Goal: Information Seeking & Learning: Learn about a topic

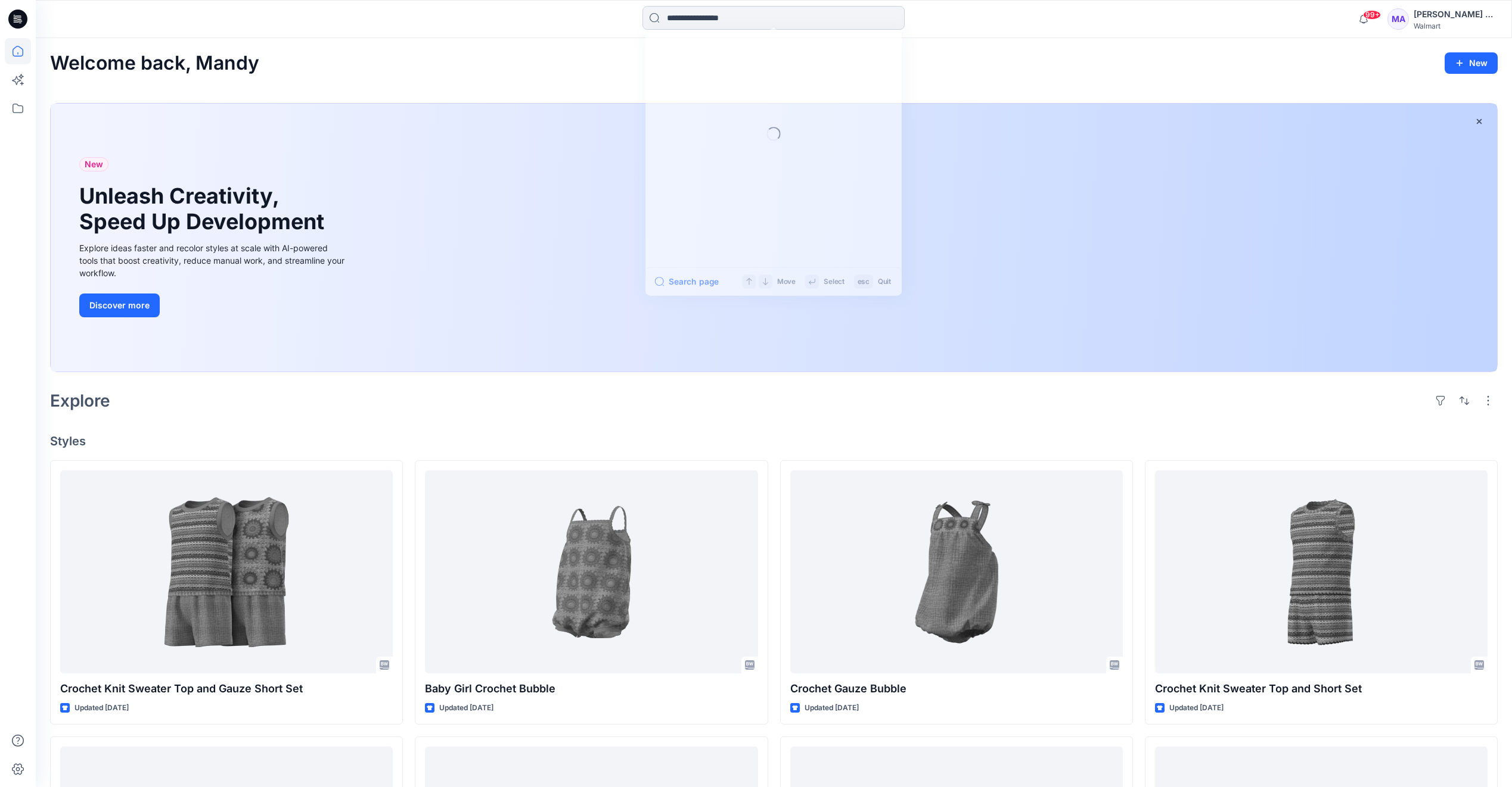
click at [766, 20] on input at bounding box center [774, 17] width 262 height 24
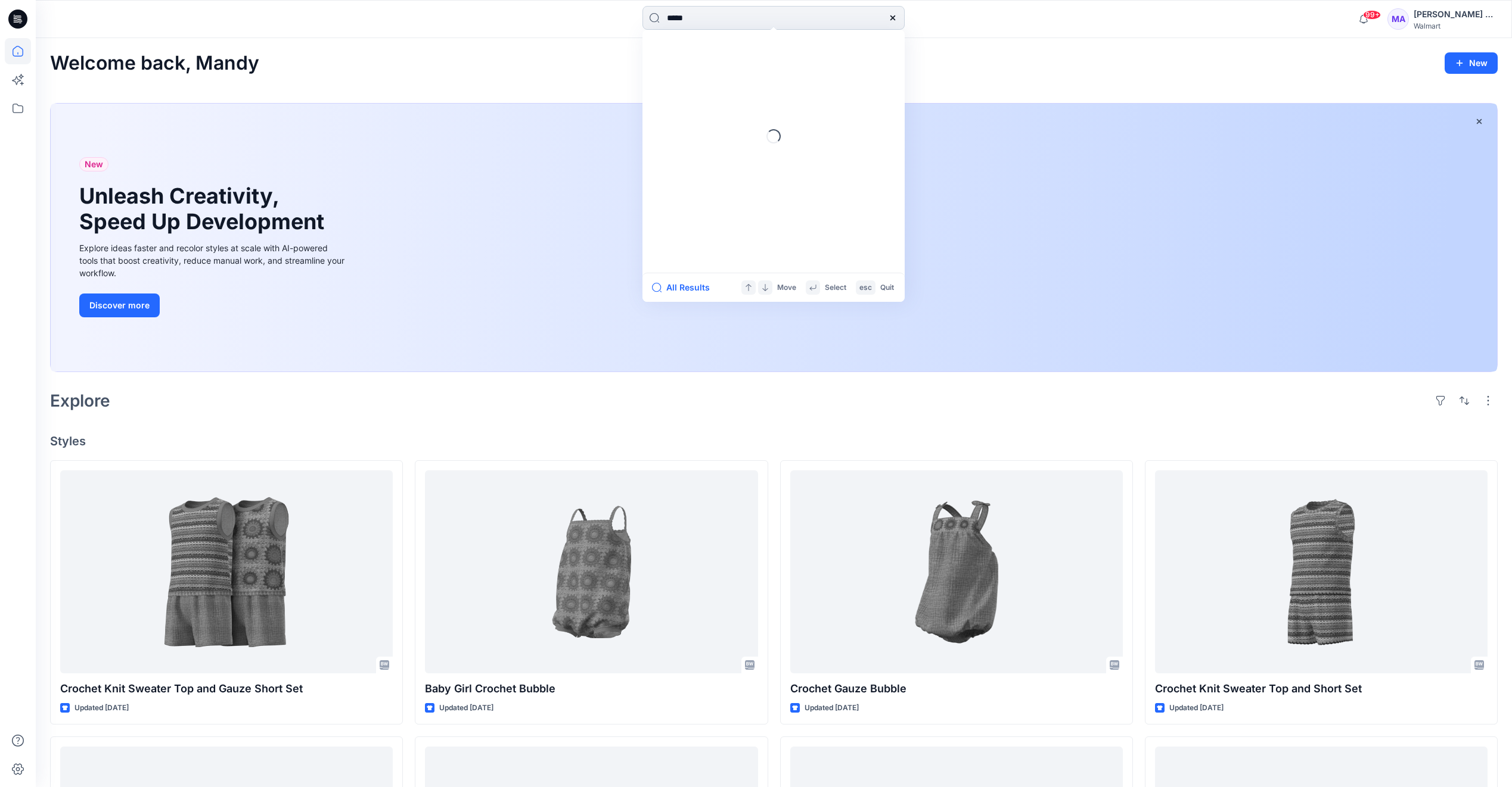
type input "******"
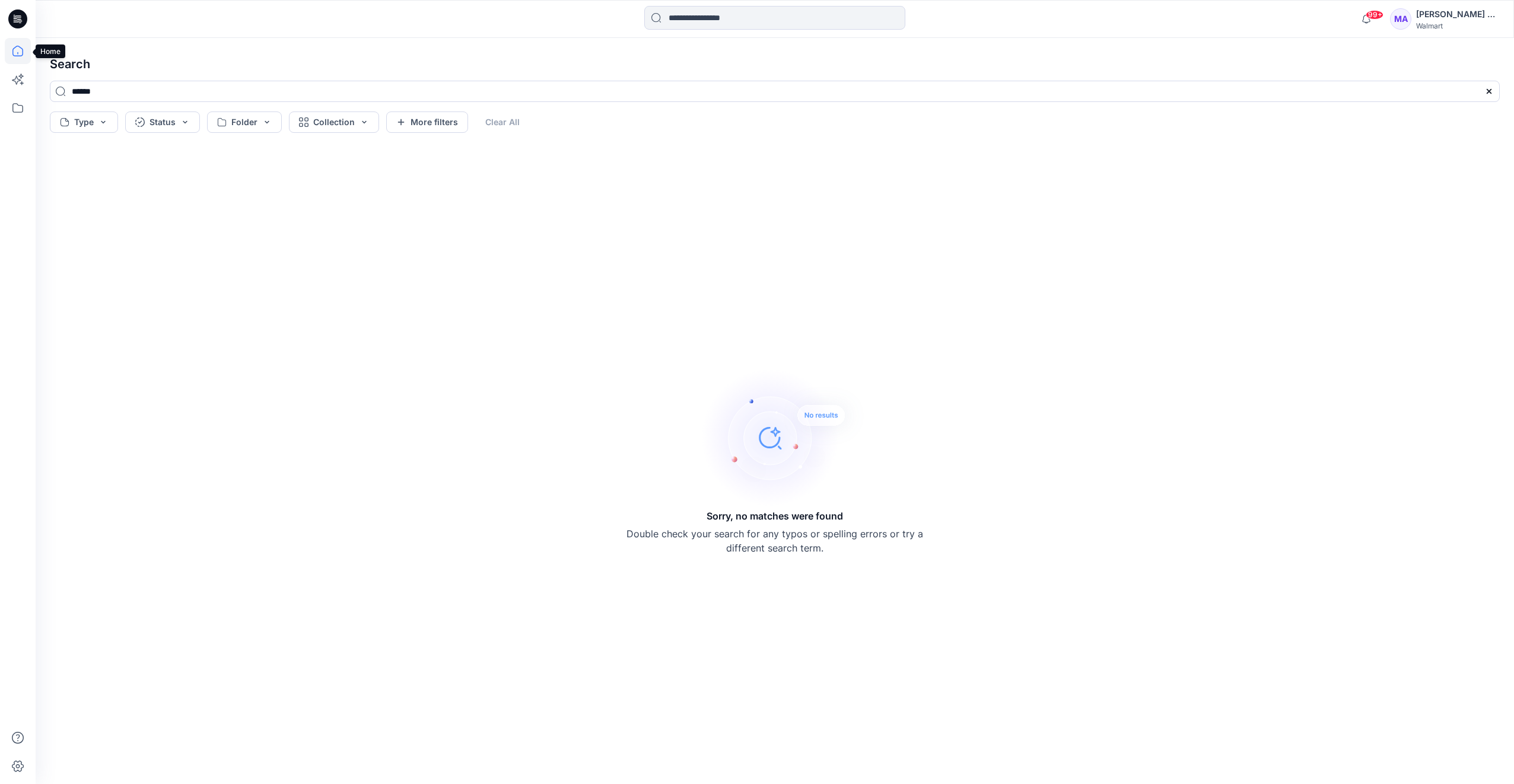
click at [17, 51] on icon at bounding box center [18, 51] width 27 height 27
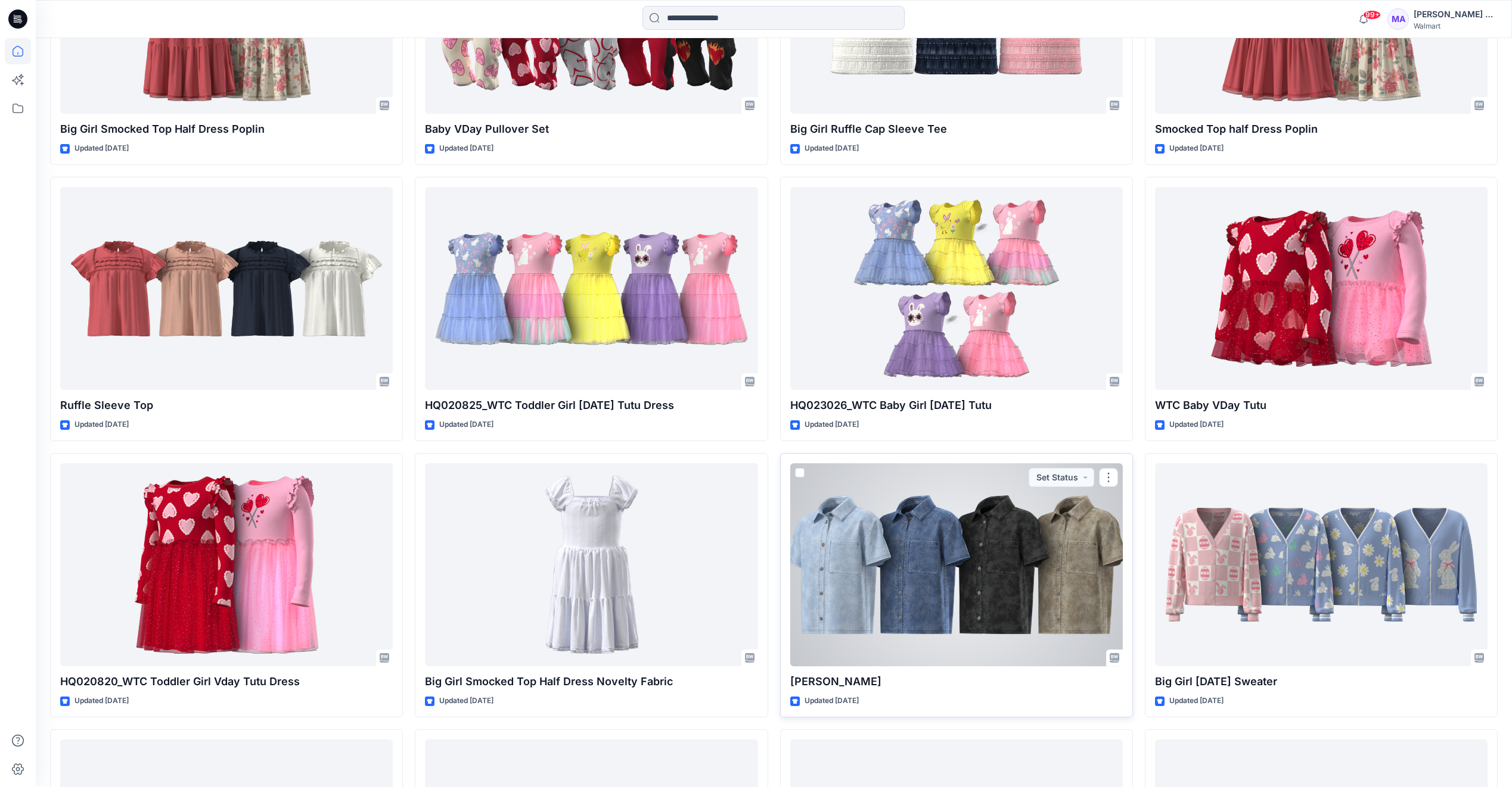
scroll to position [5880, 0]
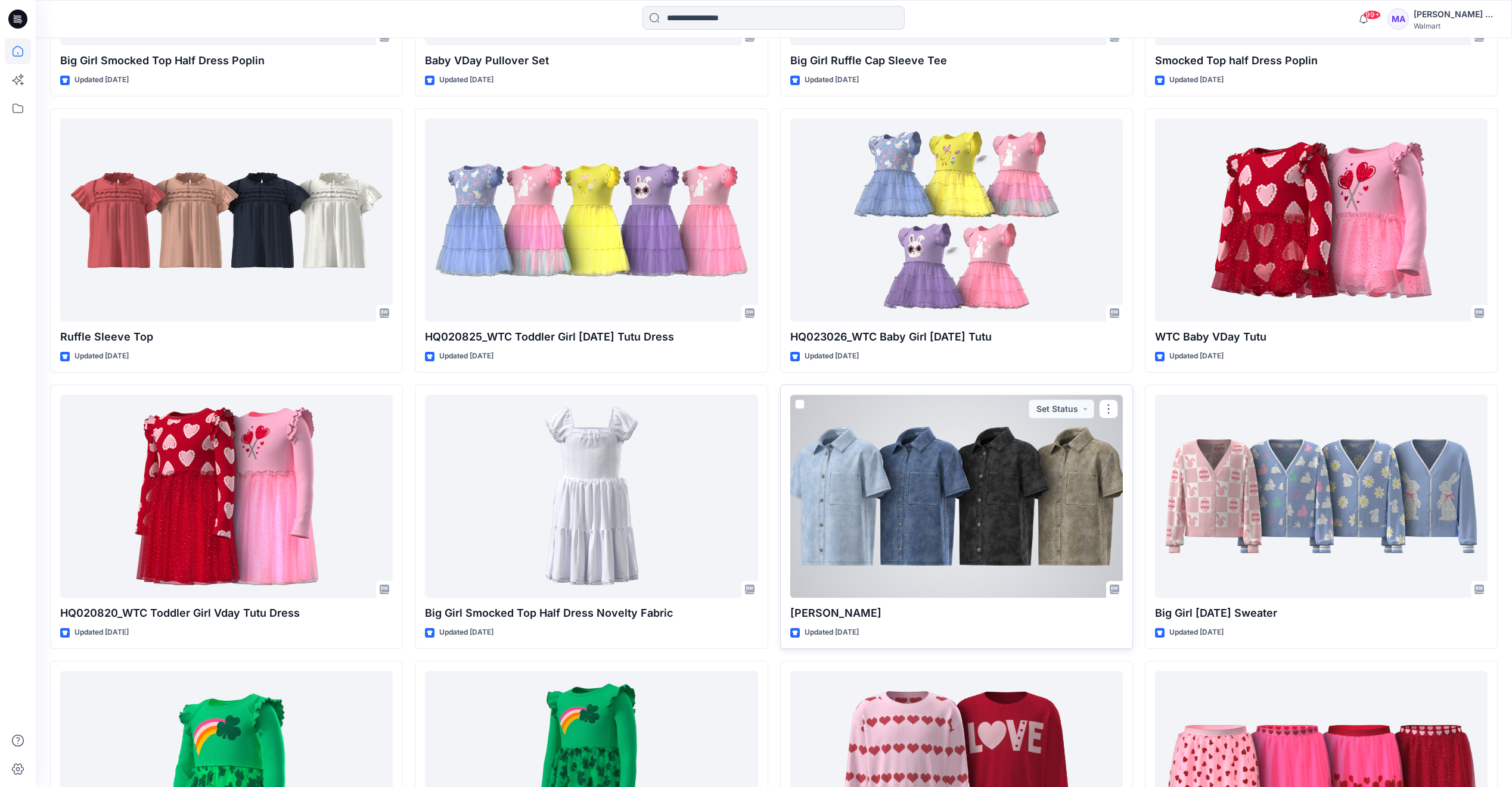
click at [928, 535] on div at bounding box center [957, 496] width 333 height 203
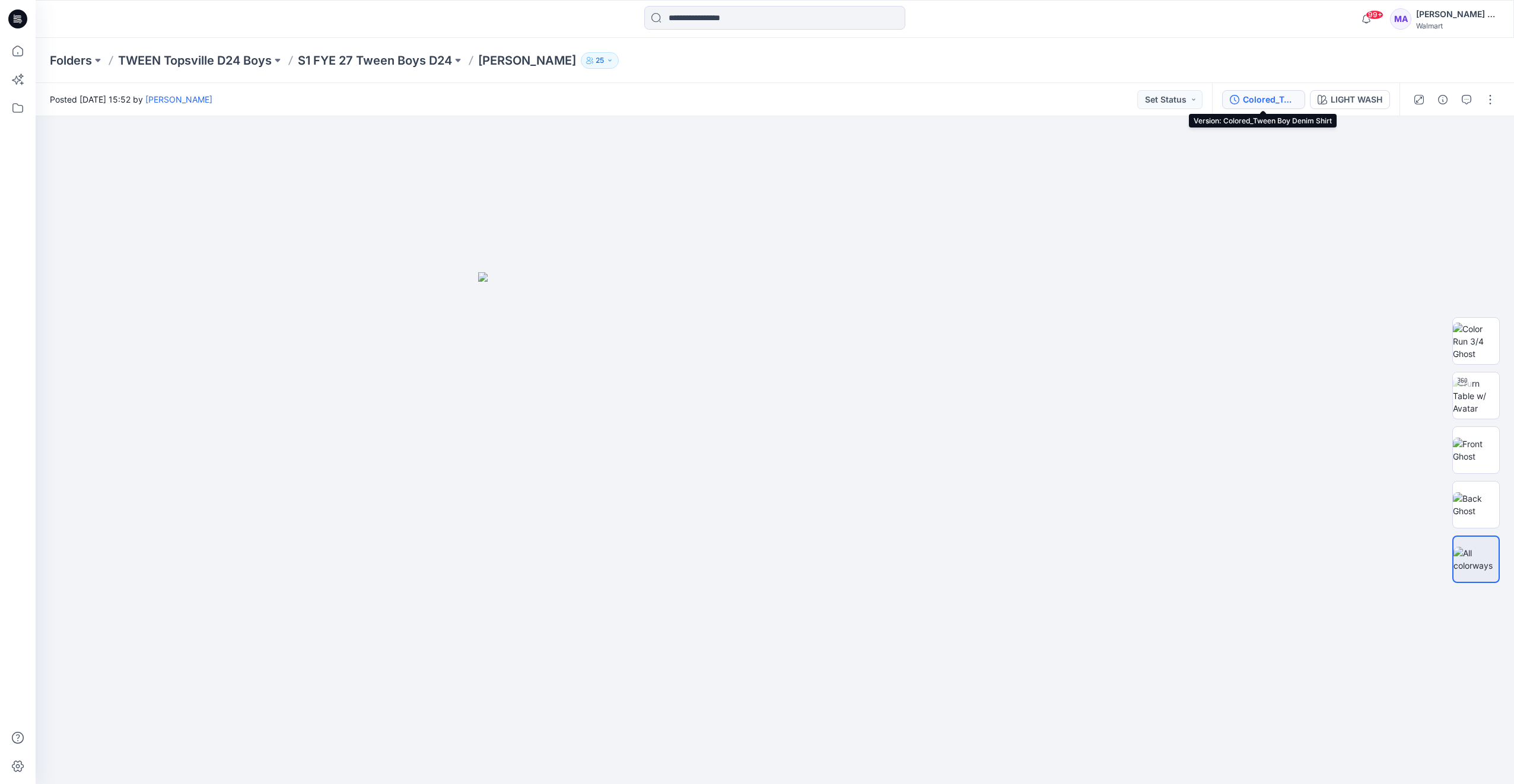
click at [1254, 100] on div "Colored_Tween Boy Denim Shirt" at bounding box center [1271, 99] width 55 height 13
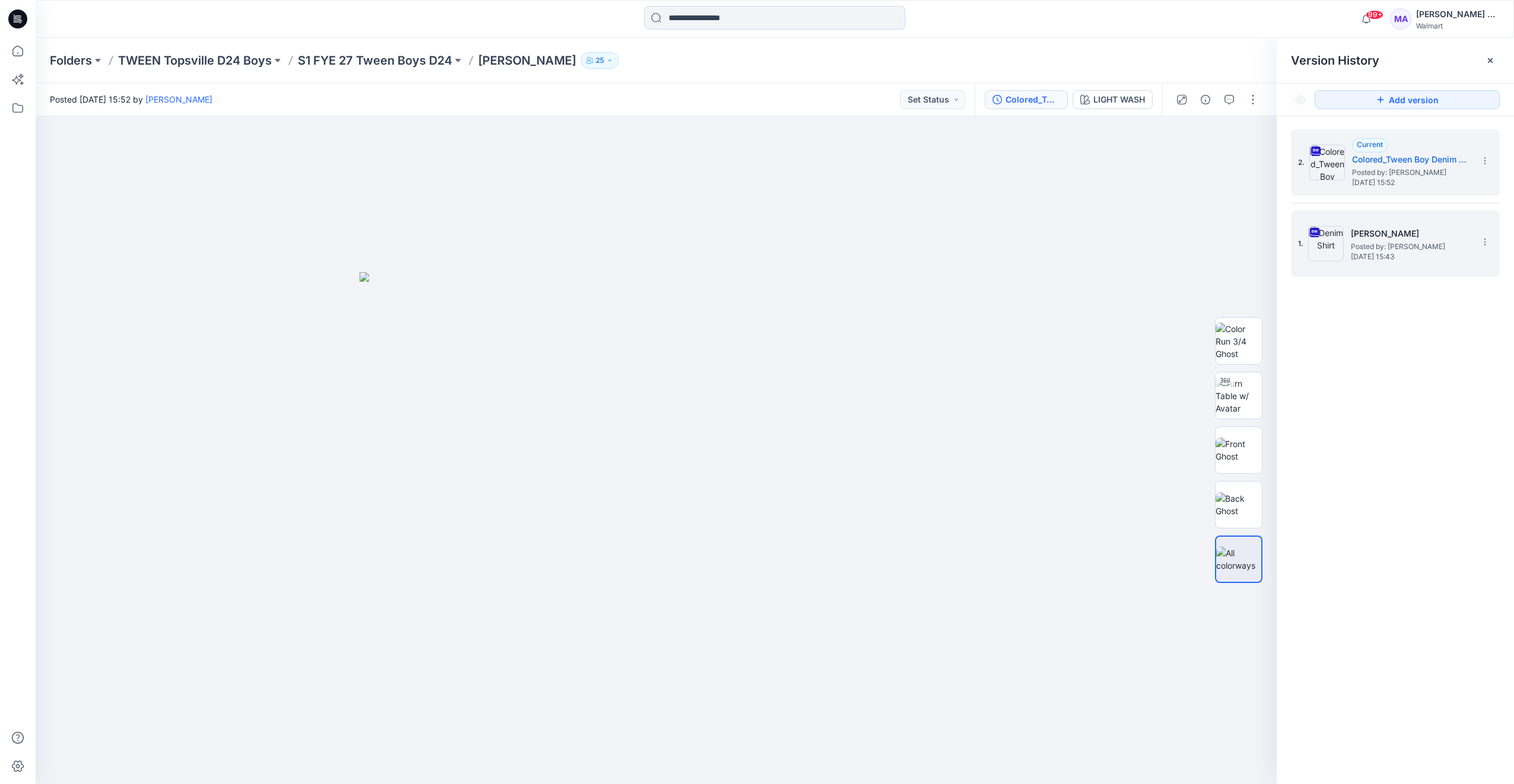
click at [1335, 244] on img at bounding box center [1327, 244] width 36 height 36
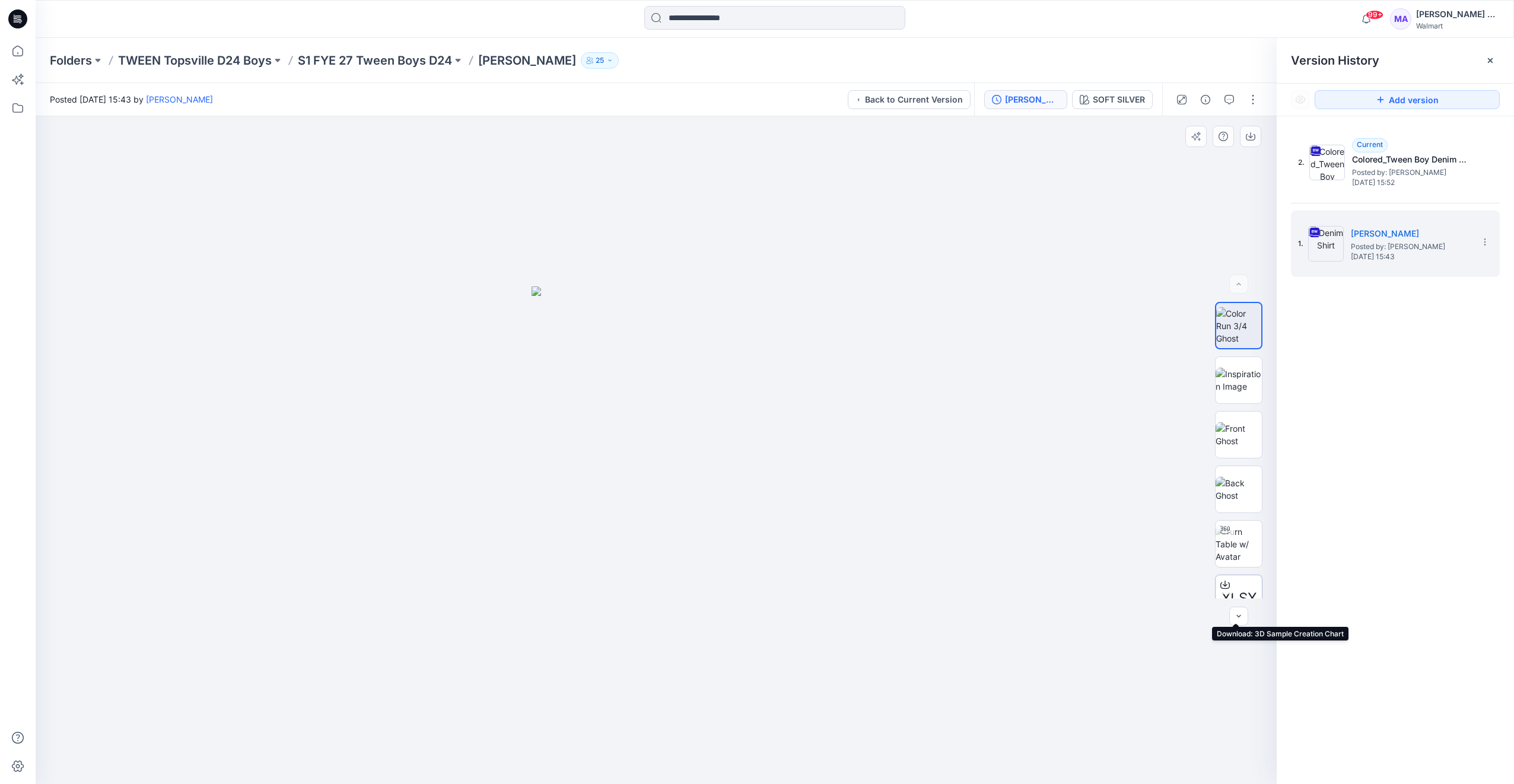
click at [1236, 591] on span "XLSX" at bounding box center [1238, 598] width 35 height 22
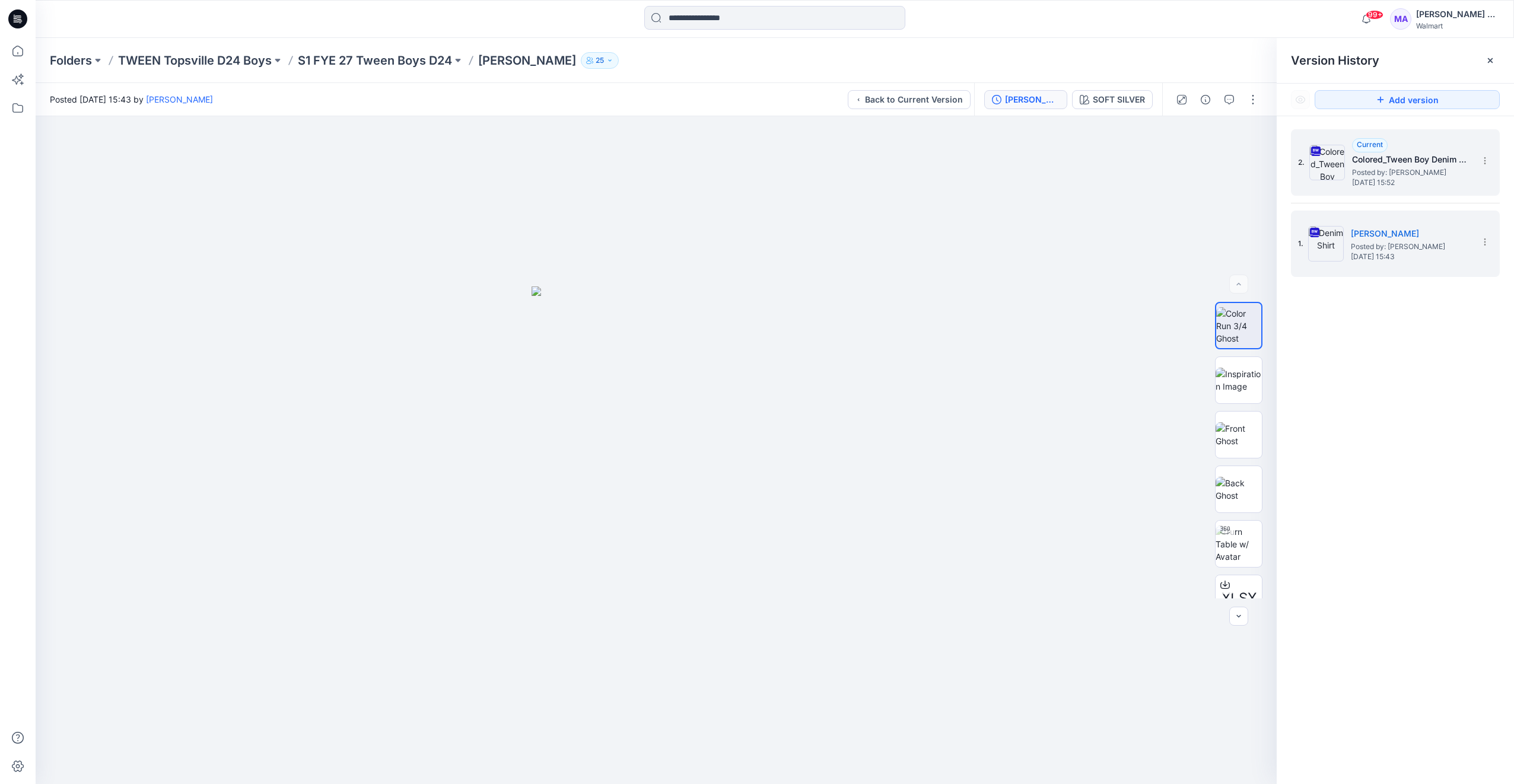
click at [1373, 146] on span "Current" at bounding box center [1370, 144] width 27 height 9
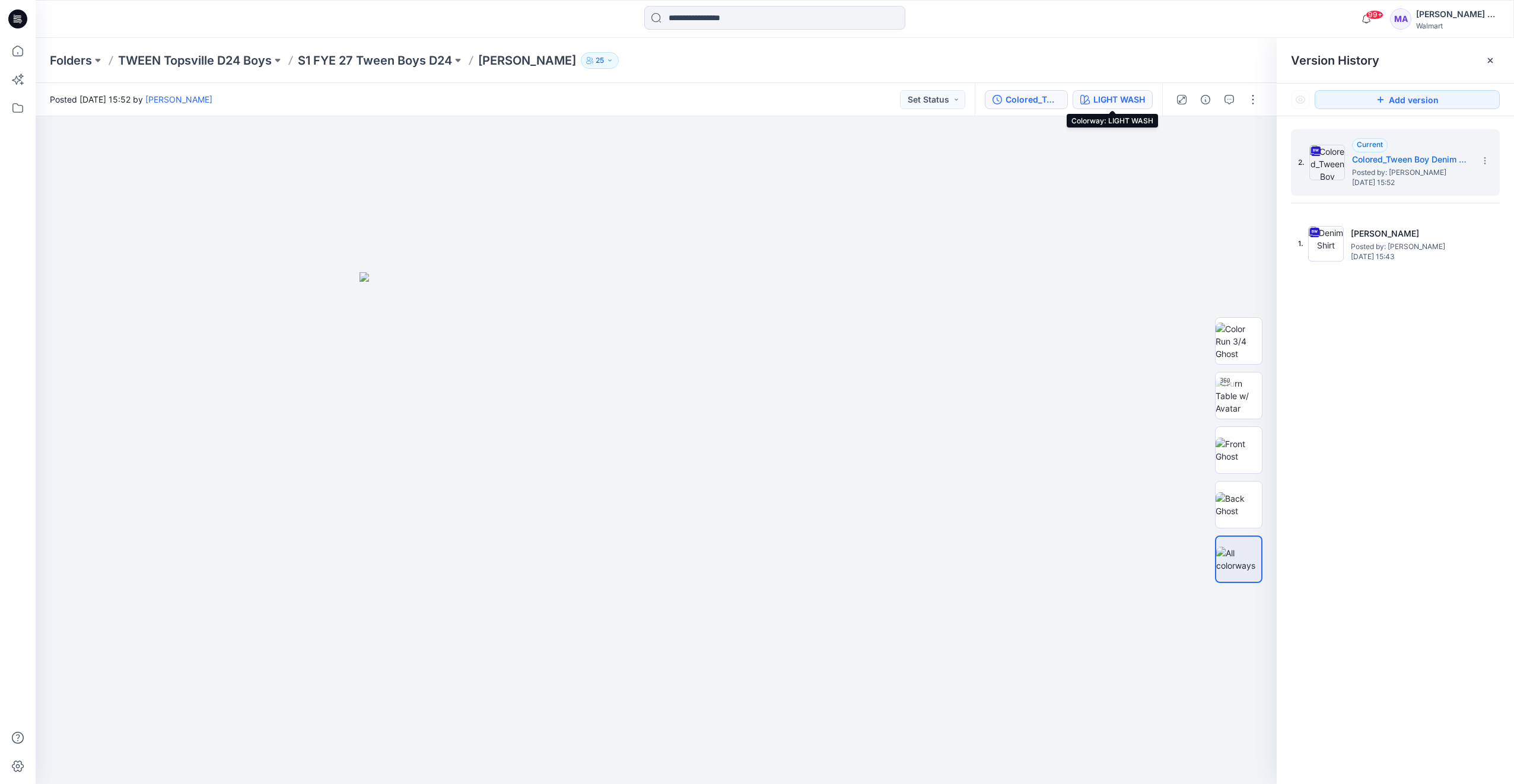
click at [1112, 102] on div "LIGHT WASH" at bounding box center [1119, 99] width 52 height 13
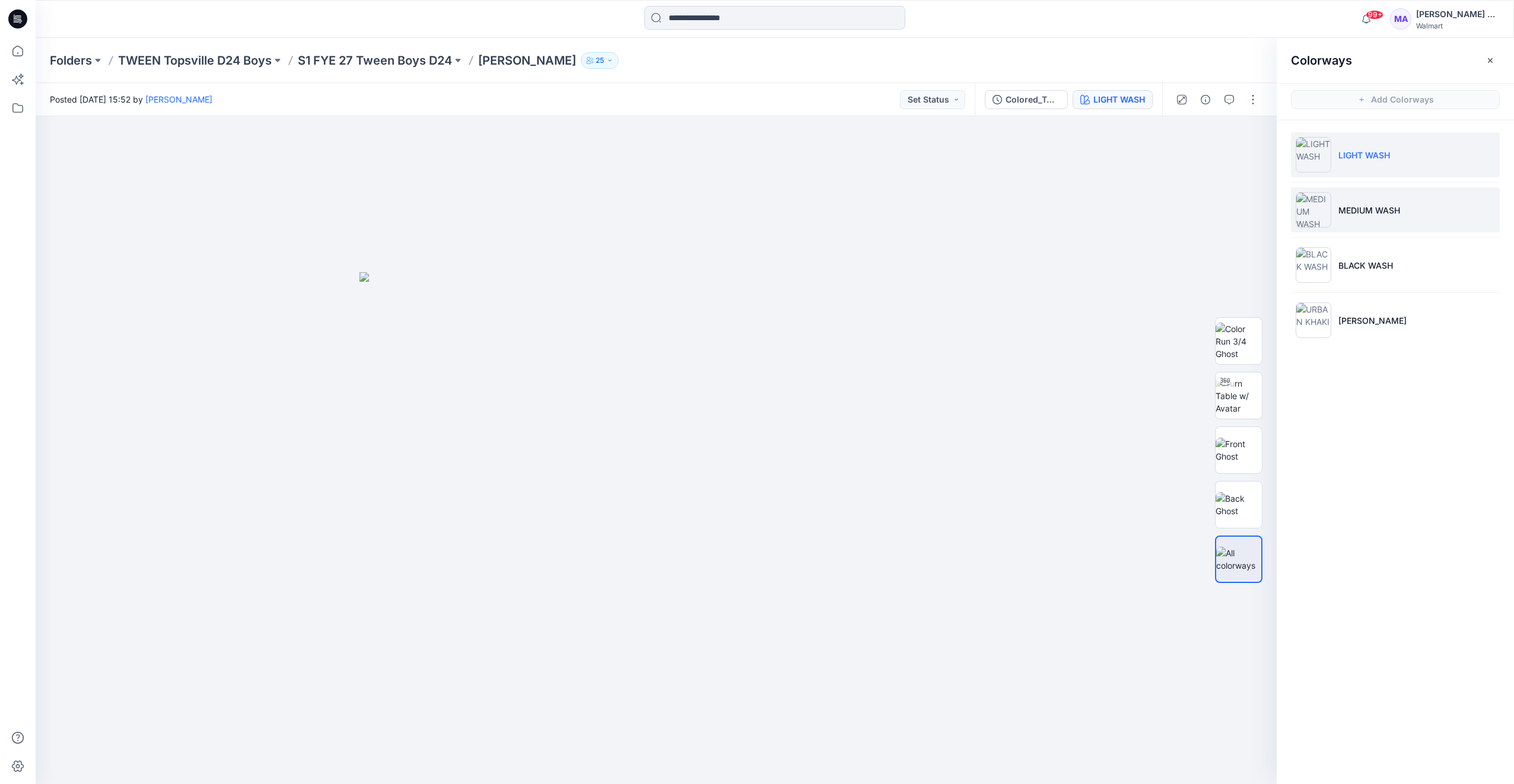
click at [1378, 212] on p "MEDIUM WASH" at bounding box center [1369, 210] width 62 height 12
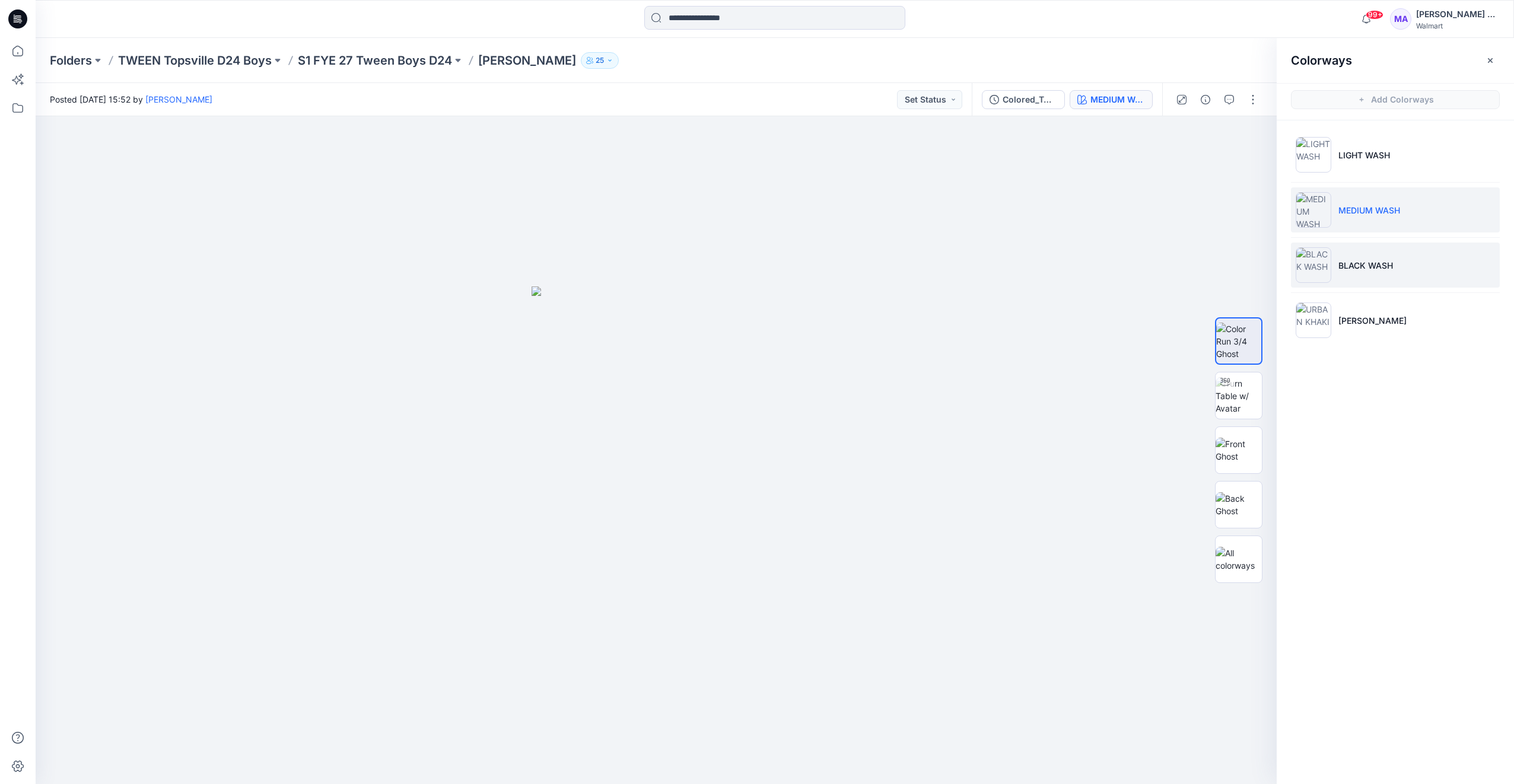
click at [1373, 267] on p "BLACK WASH" at bounding box center [1366, 265] width 55 height 12
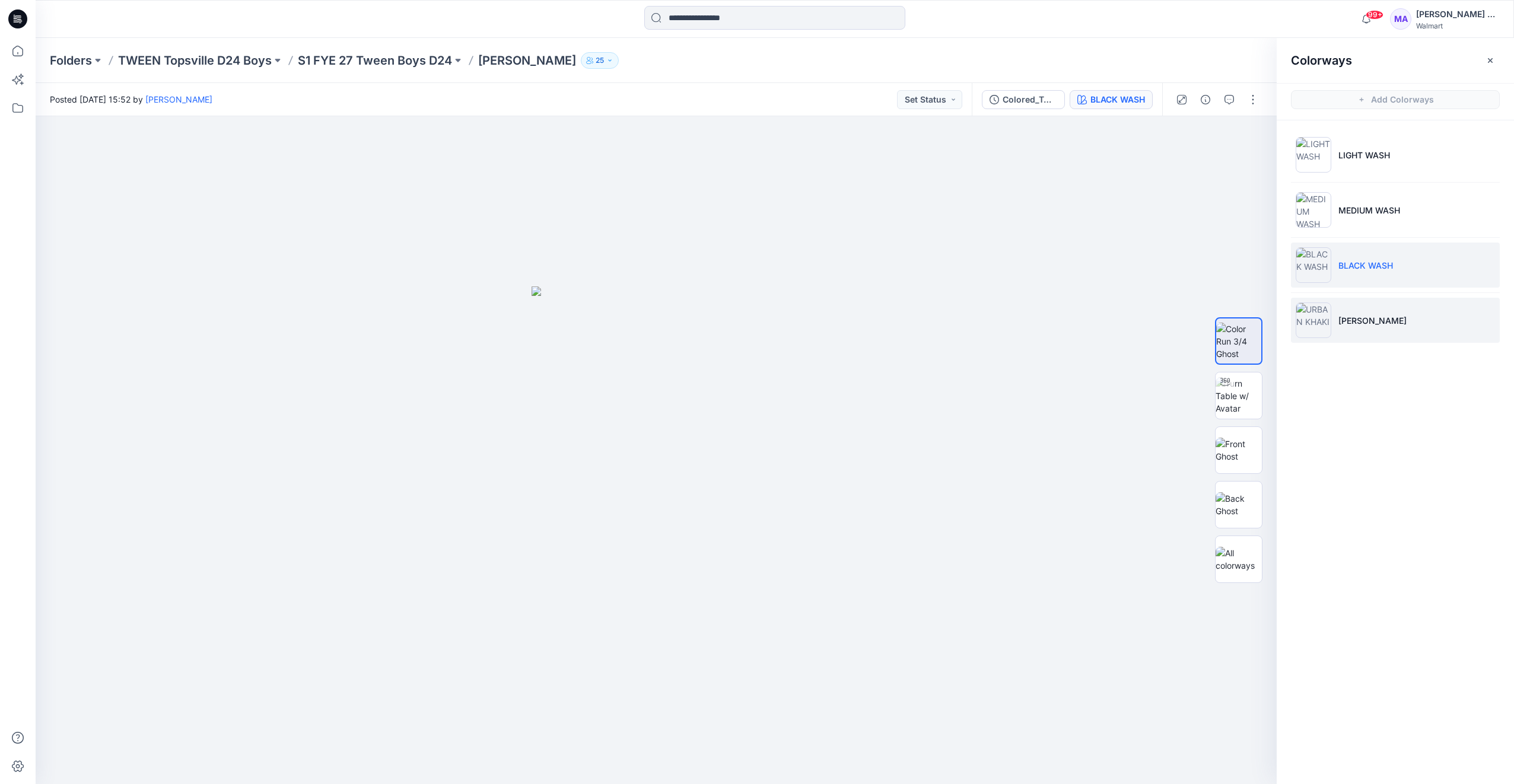
click at [1383, 324] on p "[PERSON_NAME]" at bounding box center [1373, 320] width 68 height 12
click at [1032, 103] on div "Colored_Tween Boy Denim Shirt" at bounding box center [1030, 99] width 55 height 13
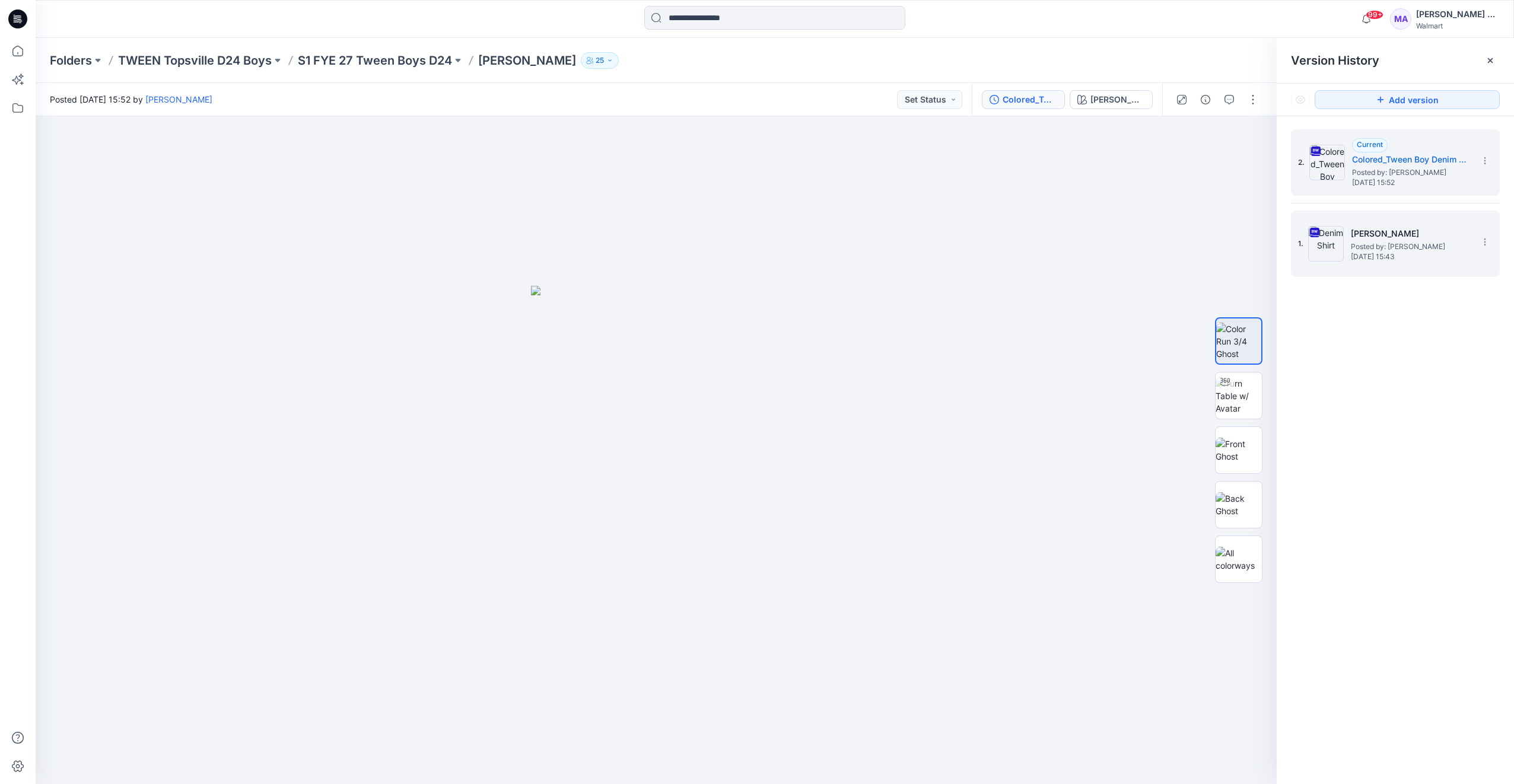
click at [1390, 244] on span "Posted by: [PERSON_NAME]" at bounding box center [1410, 246] width 118 height 12
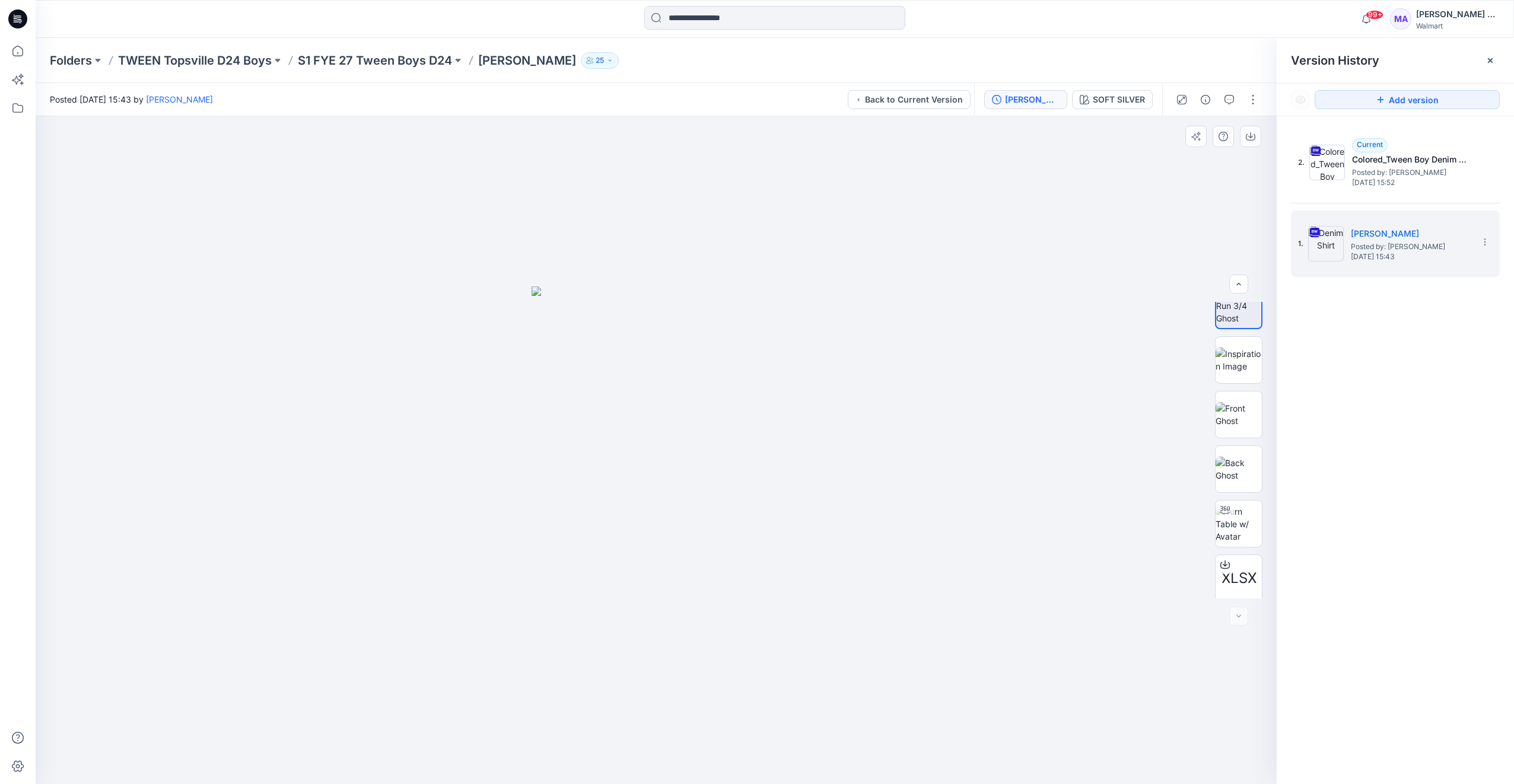
scroll to position [24, 0]
click at [1238, 617] on div at bounding box center [1238, 616] width 19 height 19
click at [1390, 170] on span "Posted by: [PERSON_NAME]" at bounding box center [1411, 172] width 118 height 12
